Goal: Task Accomplishment & Management: Complete application form

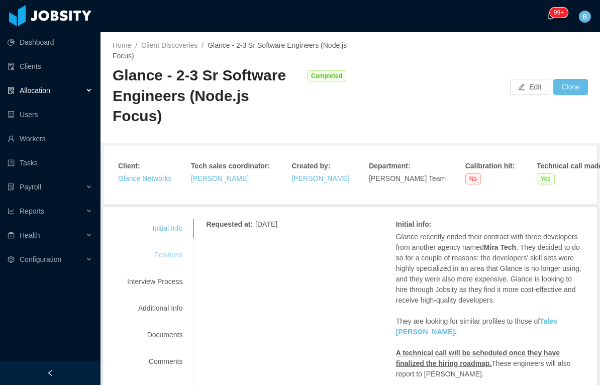
click at [179, 246] on div "Positions" at bounding box center [154, 255] width 79 height 19
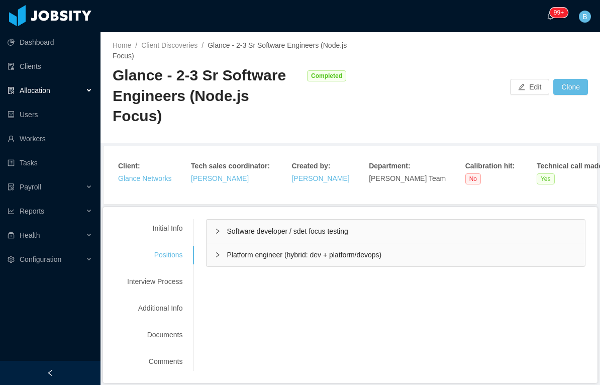
click at [418, 220] on div "Software developer / sdet focus testing" at bounding box center [396, 231] width 378 height 23
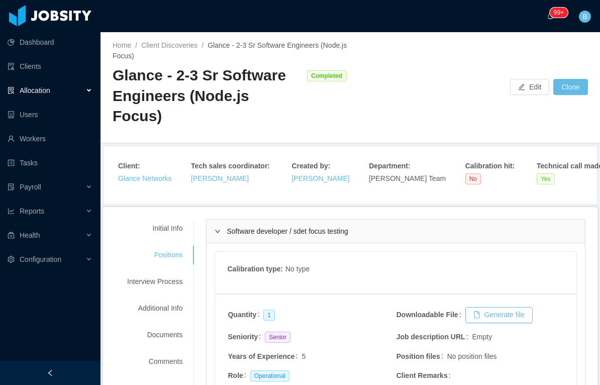
click at [442, 220] on div "Software developer / sdet focus testing" at bounding box center [396, 231] width 378 height 23
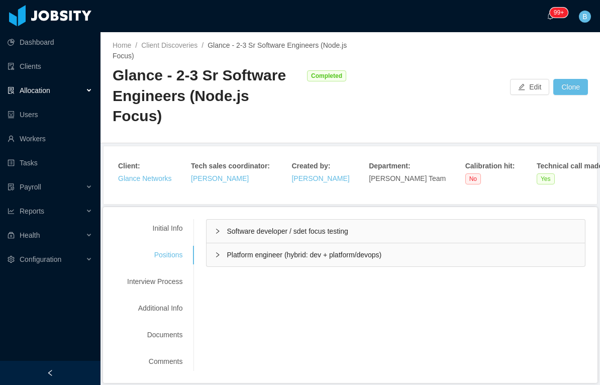
click at [415, 243] on div "Platform engineer (hybrid: dev + platform/devops)" at bounding box center [396, 254] width 378 height 23
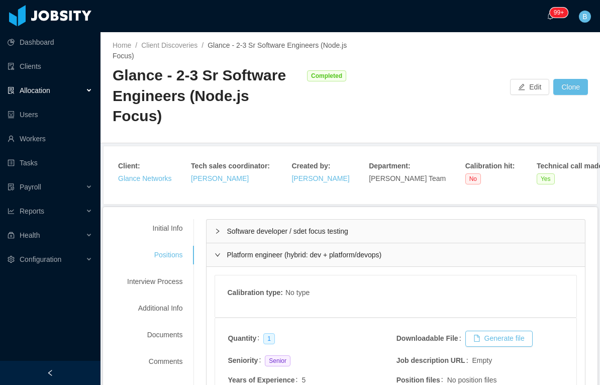
click at [429, 243] on div "Platform engineer (hybrid: dev + platform/devops)" at bounding box center [396, 254] width 378 height 23
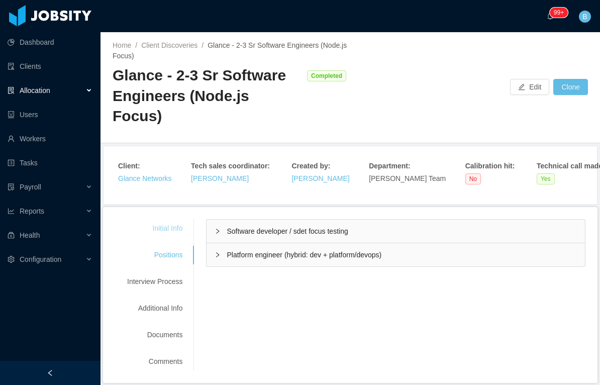
click at [182, 219] on div "Initial Info" at bounding box center [154, 228] width 79 height 19
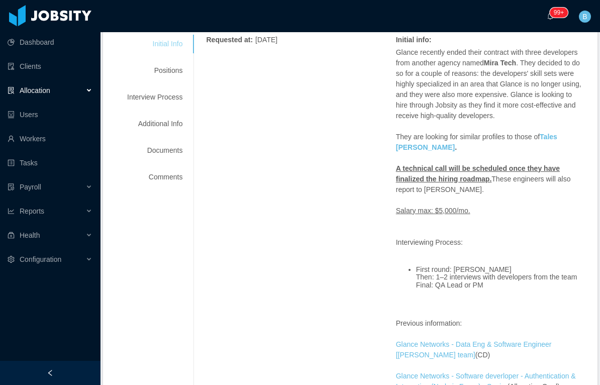
scroll to position [186, 0]
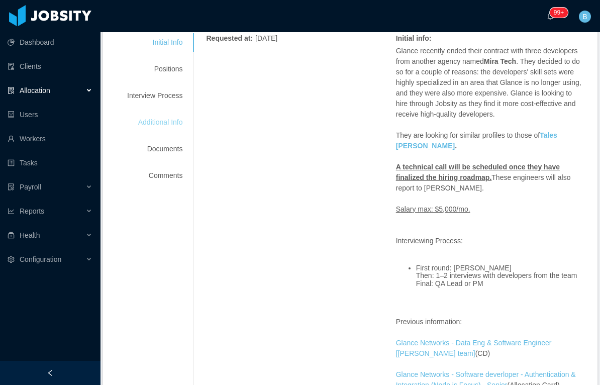
click at [176, 113] on div "Additional Info" at bounding box center [154, 122] width 79 height 19
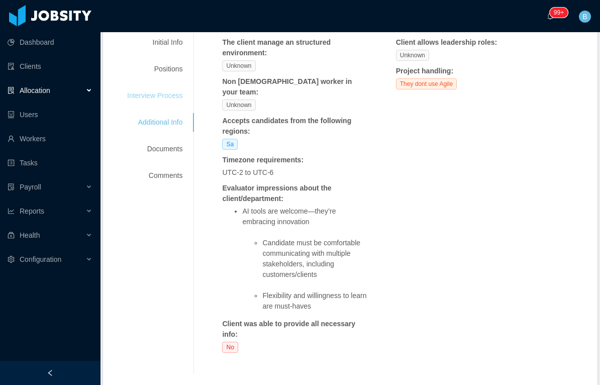
click at [174, 86] on div "Interview Process" at bounding box center [154, 95] width 79 height 19
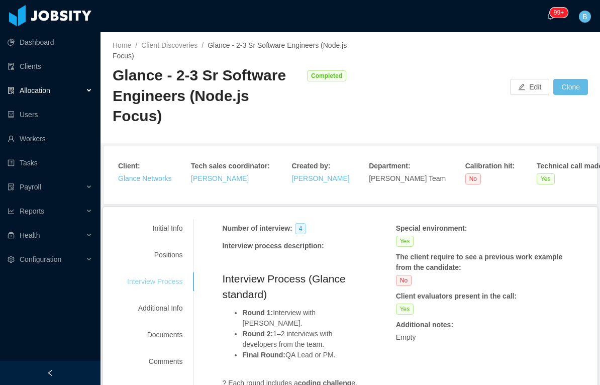
scroll to position [0, 0]
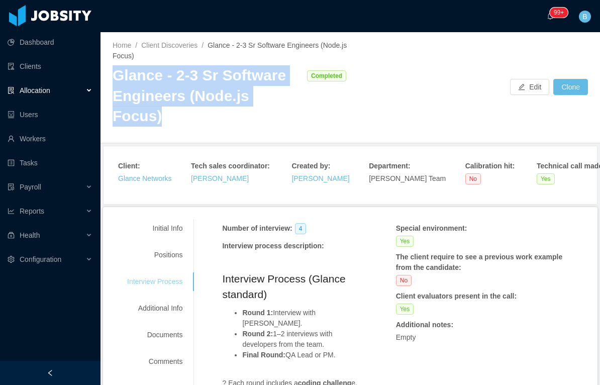
copy div "Glance - 2-3 Sr Software Engineers (Node.js Focus)"
click at [67, 91] on div "Allocation" at bounding box center [50, 90] width 100 height 20
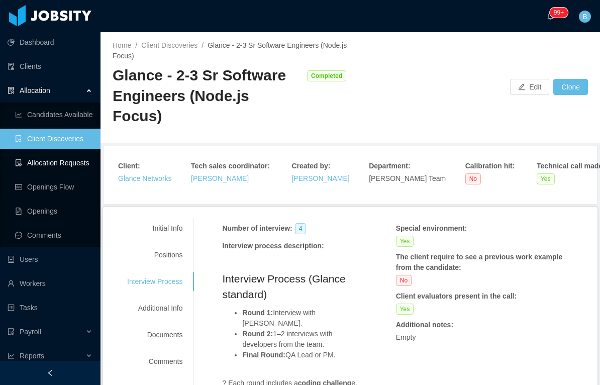
click at [72, 163] on link "Allocation Requests" at bounding box center [53, 163] width 77 height 20
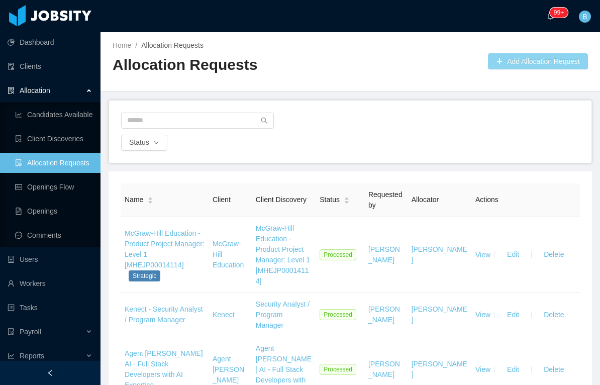
click at [537, 64] on button "Add Allocation Request" at bounding box center [538, 61] width 100 height 16
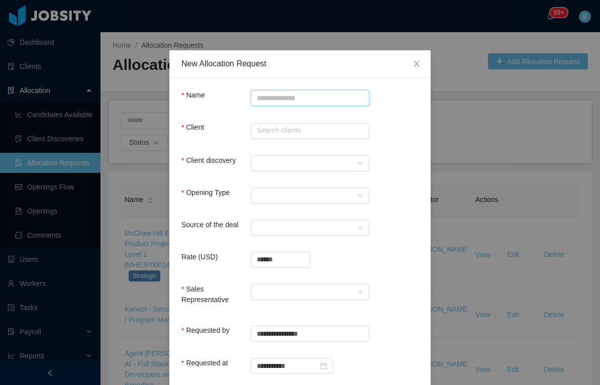
click at [320, 94] on input "Name" at bounding box center [310, 98] width 119 height 16
click at [299, 96] on input "Name" at bounding box center [310, 98] width 119 height 16
paste input "**********"
type input "**********"
click at [311, 130] on input "text" at bounding box center [310, 131] width 119 height 16
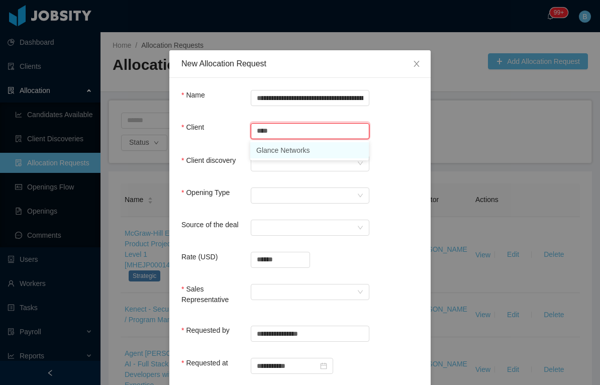
click at [305, 148] on li "Glance Networks" at bounding box center [309, 150] width 119 height 16
type input "**********"
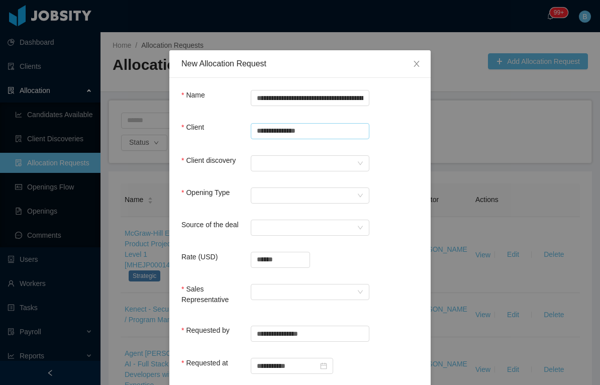
scroll to position [33, 0]
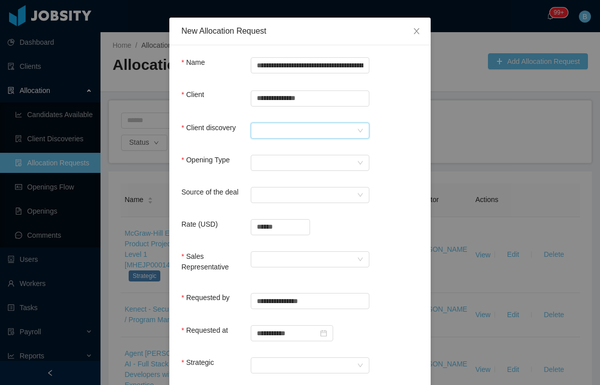
click at [358, 133] on icon "icon: down" at bounding box center [360, 131] width 6 height 7
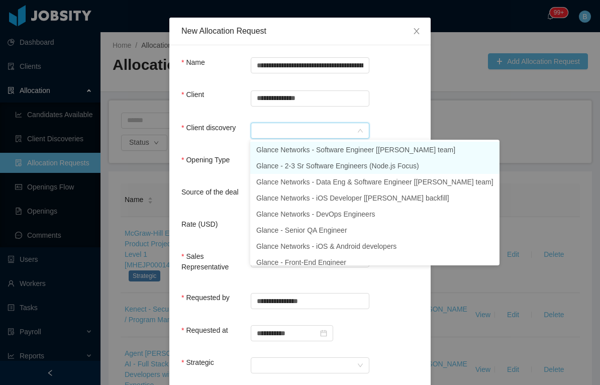
click at [404, 167] on li "Glance - 2-3 Sr Software Engineers (Node.js Focus)" at bounding box center [374, 166] width 249 height 16
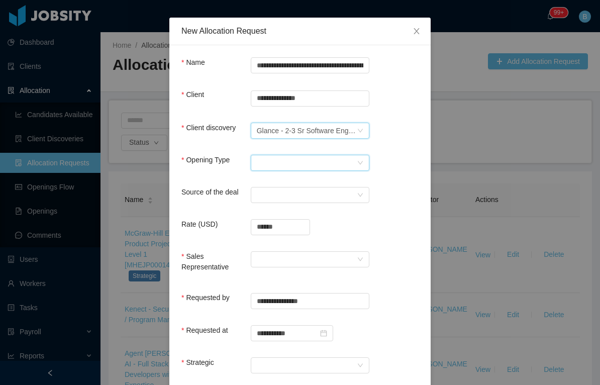
click at [358, 163] on icon "icon: down" at bounding box center [360, 163] width 6 height 6
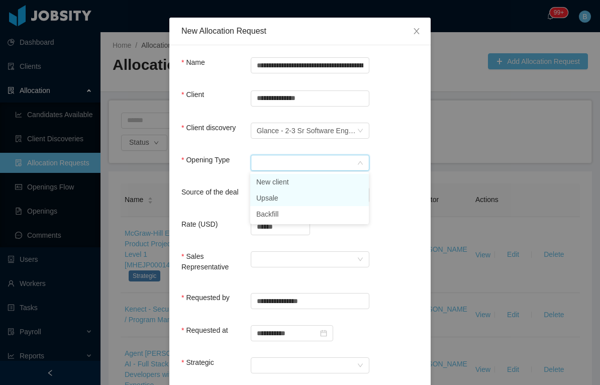
click at [303, 200] on li "Upsale" at bounding box center [309, 198] width 119 height 16
click at [337, 193] on div "Select a Source" at bounding box center [307, 194] width 100 height 15
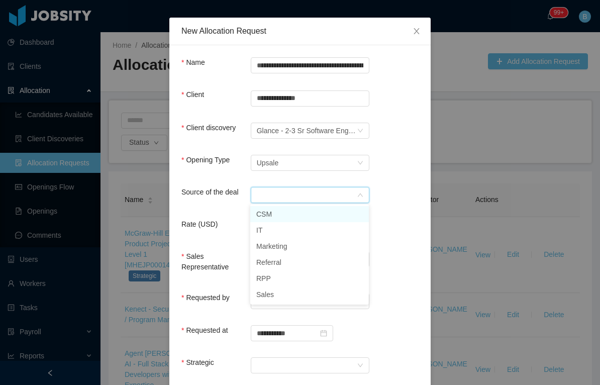
click at [306, 214] on li "CSM" at bounding box center [309, 214] width 119 height 16
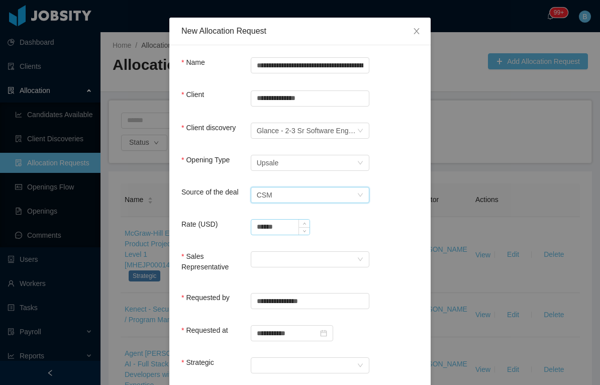
click at [292, 229] on input "******" at bounding box center [280, 227] width 58 height 15
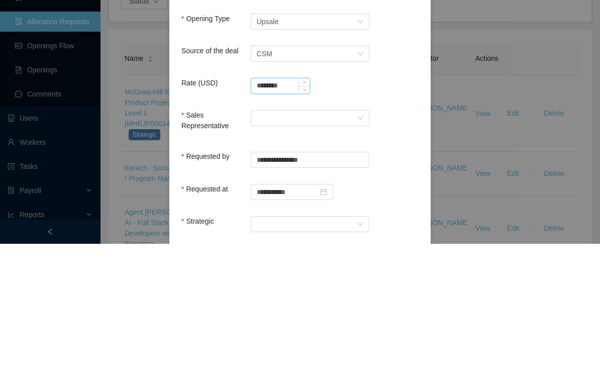
type input "**********"
click at [348, 254] on form "**********" at bounding box center [299, 284] width 237 height 454
click at [360, 325] on div "**********" at bounding box center [310, 333] width 119 height 16
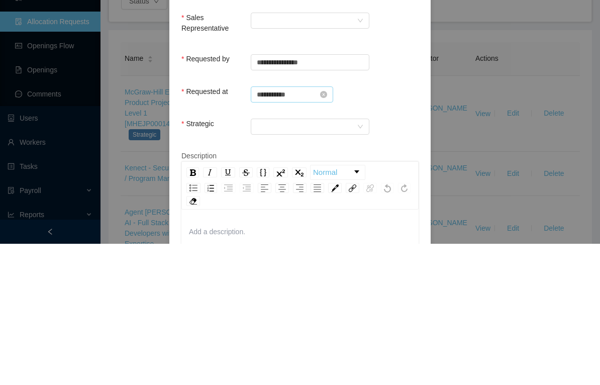
scroll to position [139, 0]
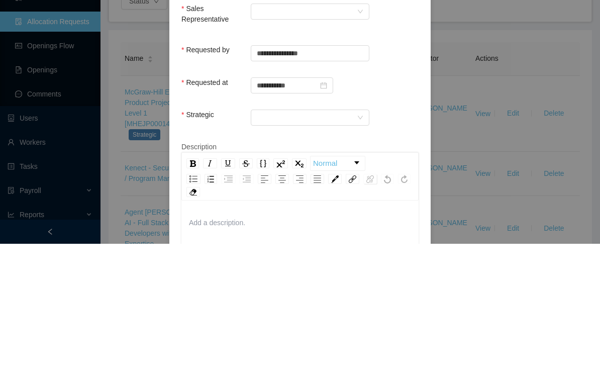
click at [366, 317] on img "rdw-link-control" at bounding box center [370, 321] width 8 height 8
click at [353, 317] on img "rdw-link-control" at bounding box center [353, 321] width 8 height 8
click at [347, 315] on div "rdw-link-control" at bounding box center [353, 320] width 14 height 10
click at [364, 315] on div "rdw-link-control" at bounding box center [370, 320] width 14 height 10
click at [353, 317] on img "rdw-link-control" at bounding box center [353, 321] width 8 height 8
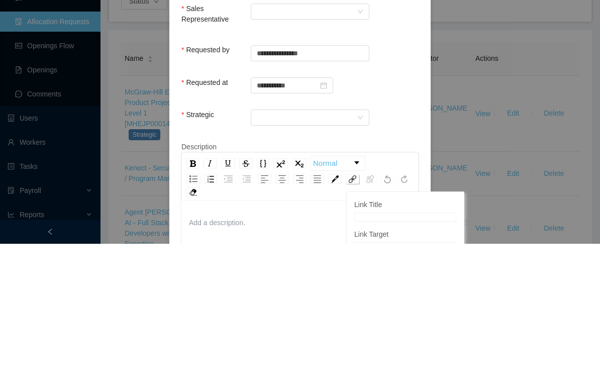
click at [337, 293] on div "Normal Link Title Link Target Open link in new window Add Cancel" at bounding box center [299, 317] width 237 height 48
click at [312, 293] on div "Normal" at bounding box center [299, 317] width 237 height 48
click at [303, 293] on div "Normal" at bounding box center [299, 317] width 237 height 48
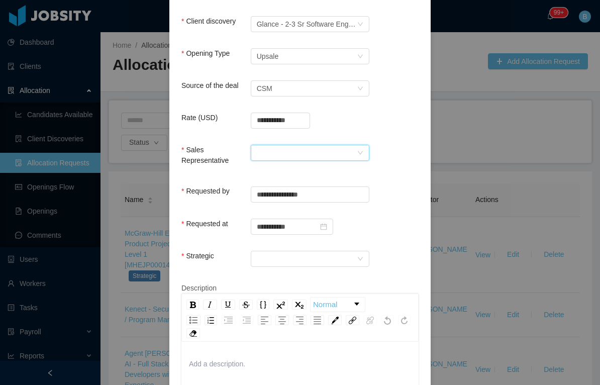
click at [360, 153] on icon "icon: down" at bounding box center [360, 153] width 5 height 4
click at [317, 172] on li "Yurguen Senger" at bounding box center [309, 172] width 119 height 16
click at [361, 256] on icon "icon: down" at bounding box center [360, 259] width 6 height 6
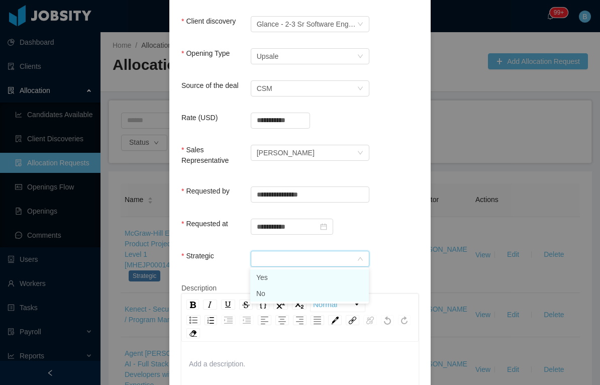
click at [306, 291] on li "No" at bounding box center [309, 293] width 119 height 16
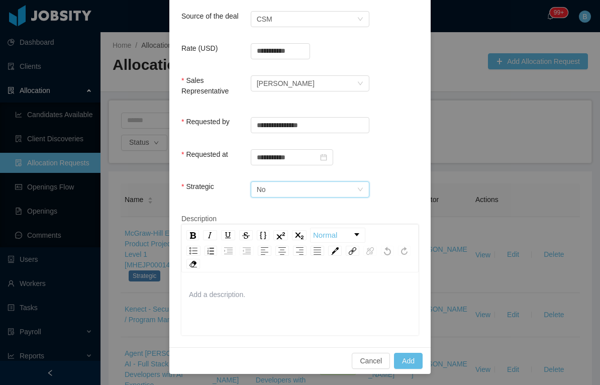
scroll to position [208, 0]
click at [408, 357] on button "Add" at bounding box center [408, 361] width 29 height 16
